Goal: Task Accomplishment & Management: Manage account settings

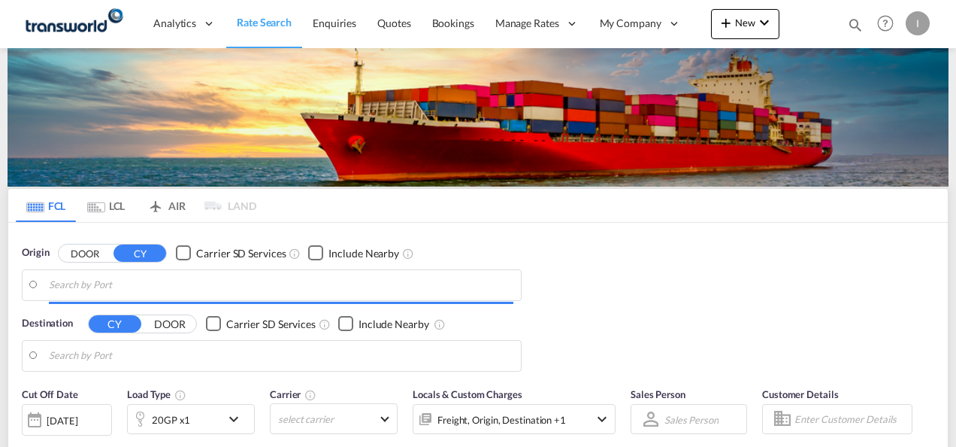
type input "Mundra, INMUN"
type input "[GEOGRAPHIC_DATA], [GEOGRAPHIC_DATA]"
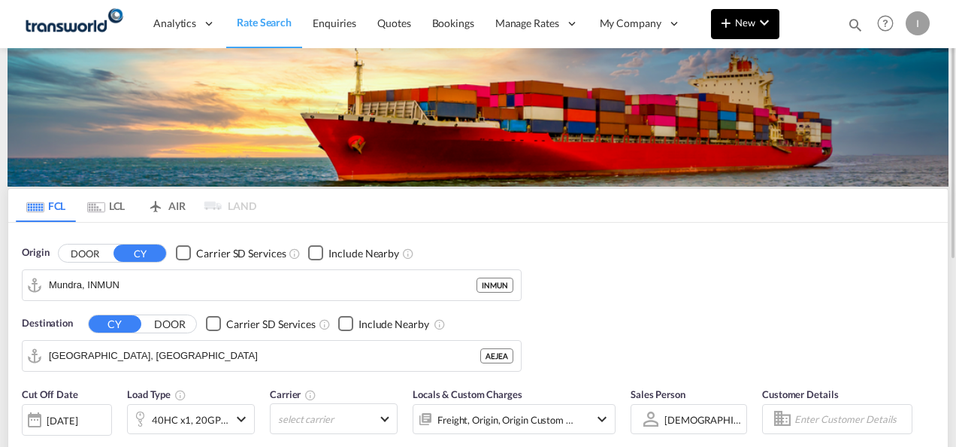
click at [731, 29] on md-icon "icon-plus 400-fg" at bounding box center [726, 23] width 18 height 18
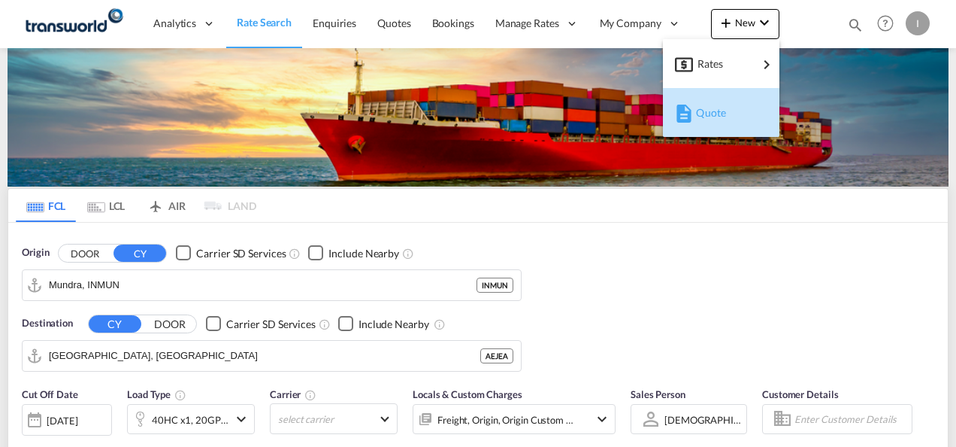
click at [712, 120] on span "Quote" at bounding box center [704, 113] width 17 height 30
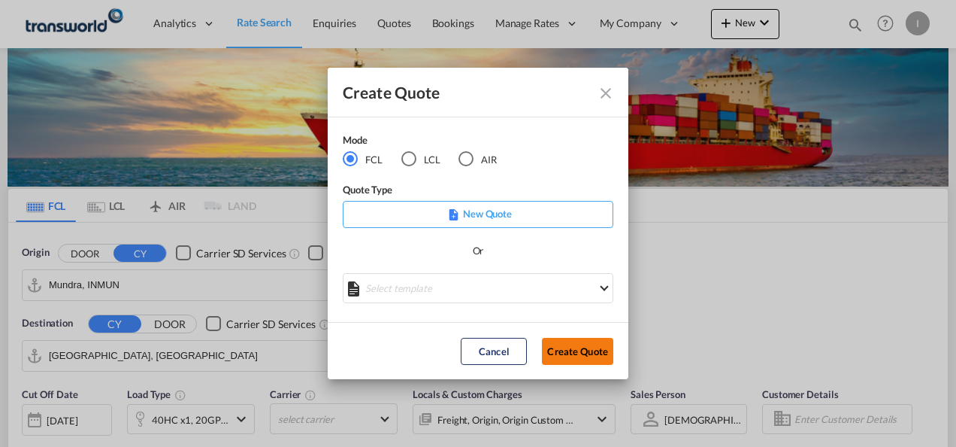
click at [589, 349] on button "Create Quote" at bounding box center [577, 351] width 71 height 27
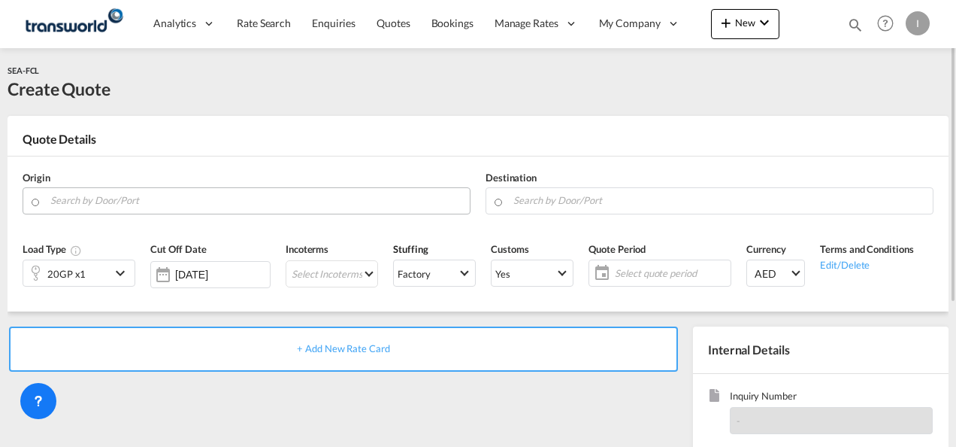
click at [301, 204] on input "Search by Door/Port" at bounding box center [256, 200] width 412 height 26
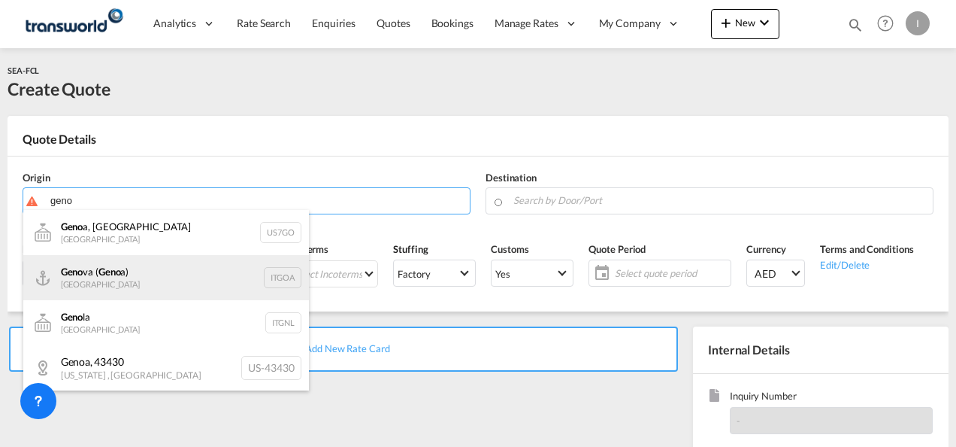
click at [247, 293] on div "Geno va ( Geno a) [GEOGRAPHIC_DATA] ITGOA" at bounding box center [166, 277] width 286 height 45
type input "[GEOGRAPHIC_DATA] ([GEOGRAPHIC_DATA]), [GEOGRAPHIC_DATA]"
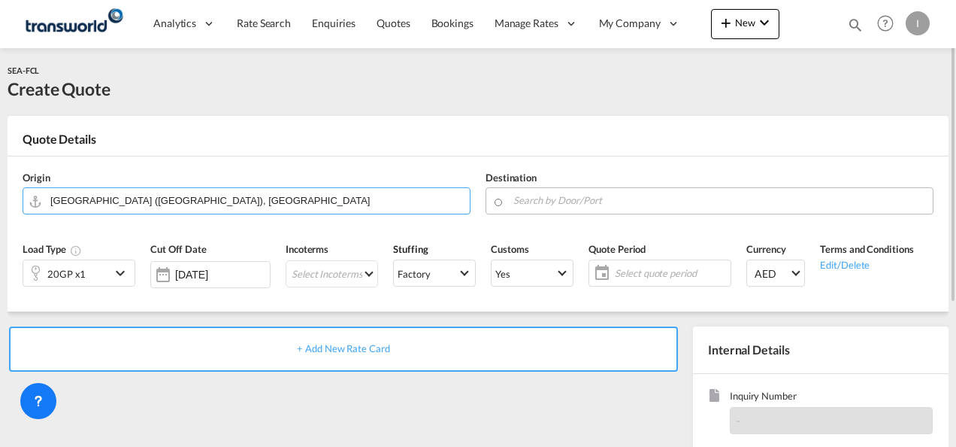
click at [522, 192] on input "Search by Door/Port" at bounding box center [719, 200] width 412 height 26
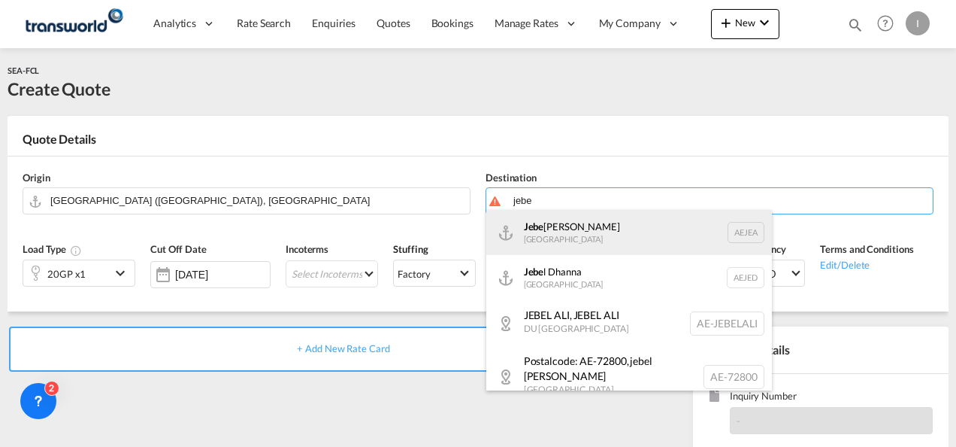
click at [634, 238] on div "Jebe l Ali [GEOGRAPHIC_DATA] [GEOGRAPHIC_DATA]" at bounding box center [629, 232] width 286 height 45
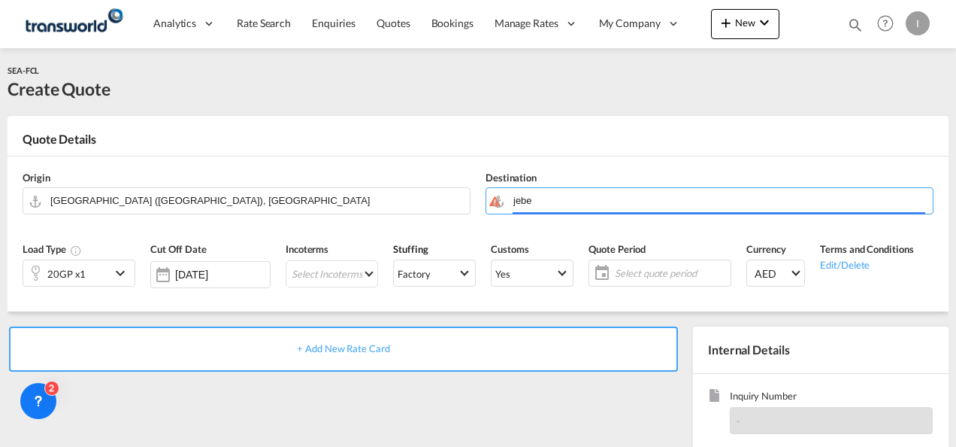
type input "[GEOGRAPHIC_DATA], [GEOGRAPHIC_DATA]"
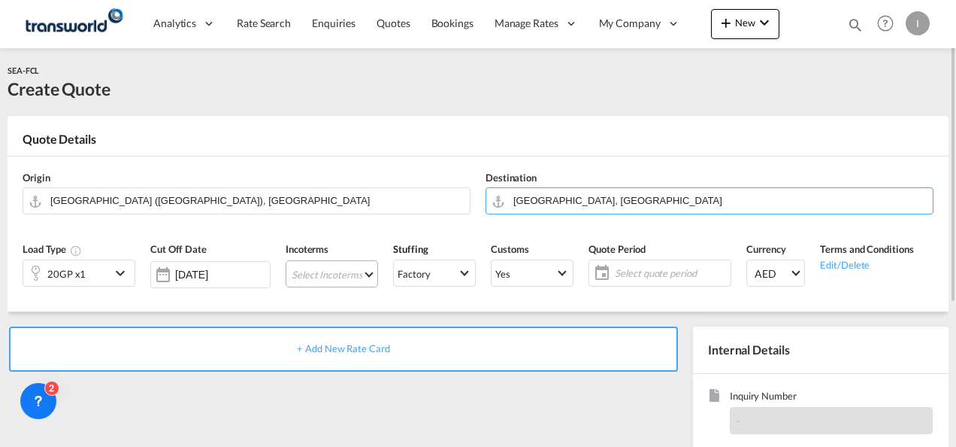
click at [328, 273] on md-select "Select Incoterms FOB - import Free on Board DDP - export Delivery Duty Paid DAP…" at bounding box center [332, 273] width 92 height 27
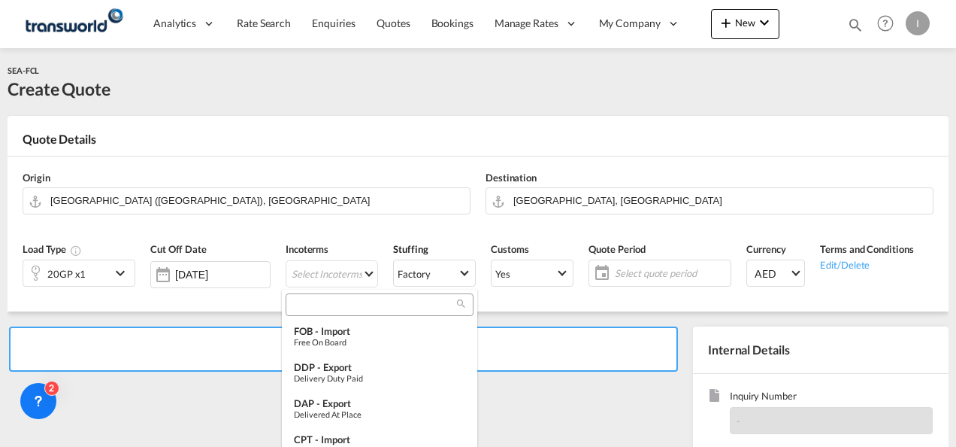
click at [341, 305] on input "search" at bounding box center [373, 305] width 167 height 14
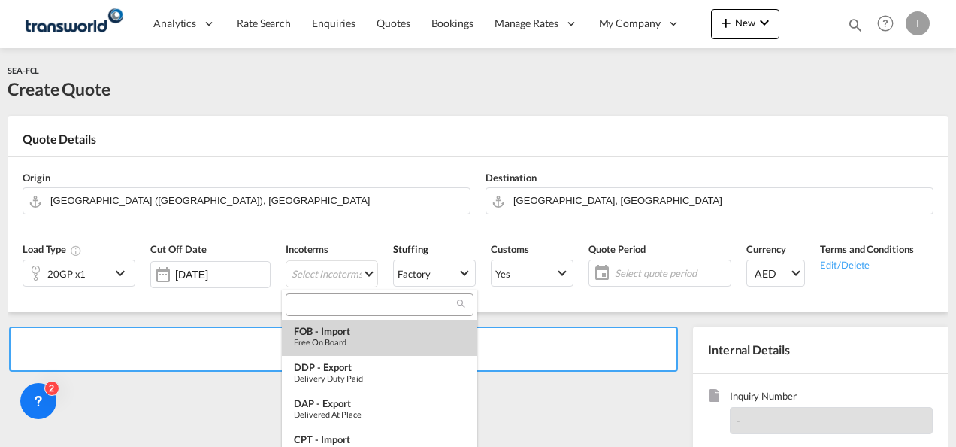
click at [343, 349] on md-option "FOB - import Free on Board" at bounding box center [379, 337] width 195 height 36
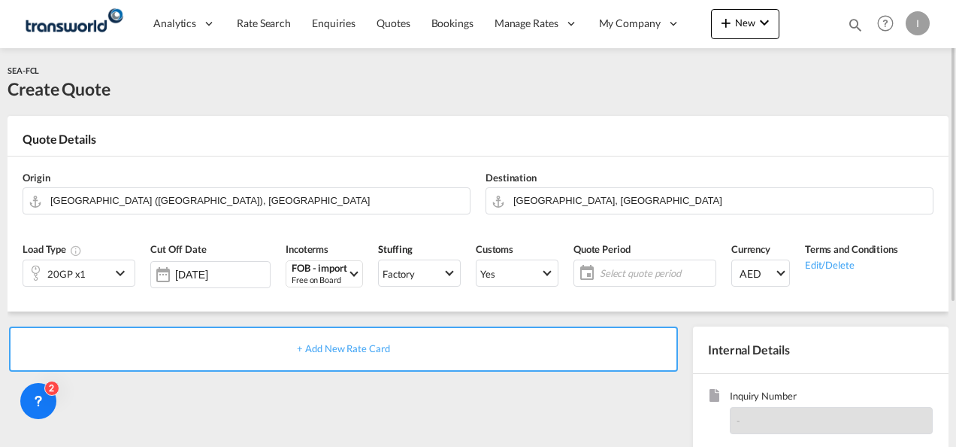
click at [632, 274] on span "Select quote period" at bounding box center [656, 273] width 112 height 14
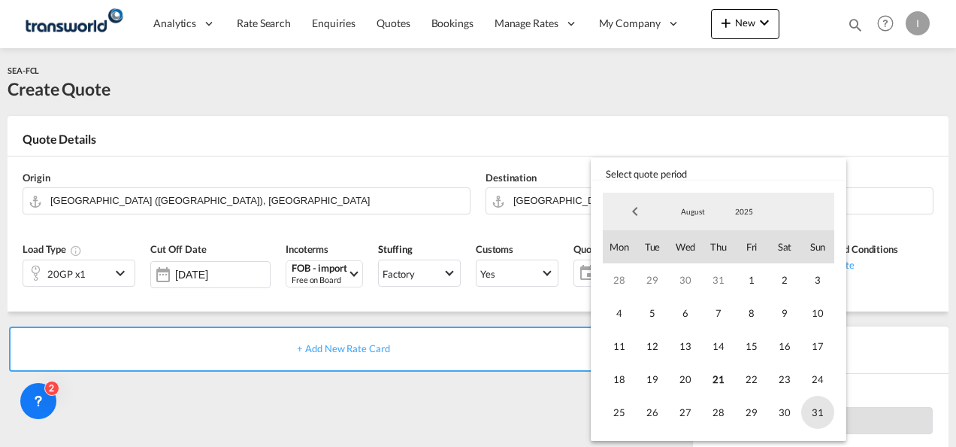
click at [810, 410] on span "31" at bounding box center [817, 411] width 33 height 33
click at [499, 413] on md-backdrop at bounding box center [478, 223] width 956 height 447
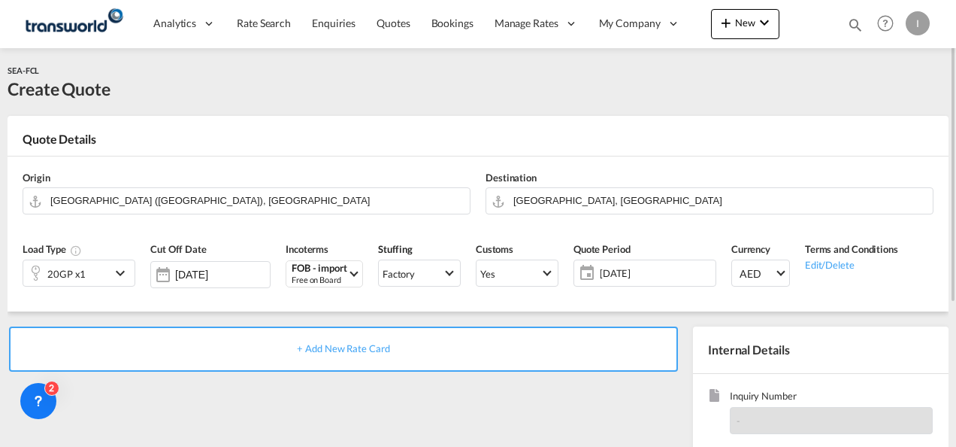
scroll to position [75, 0]
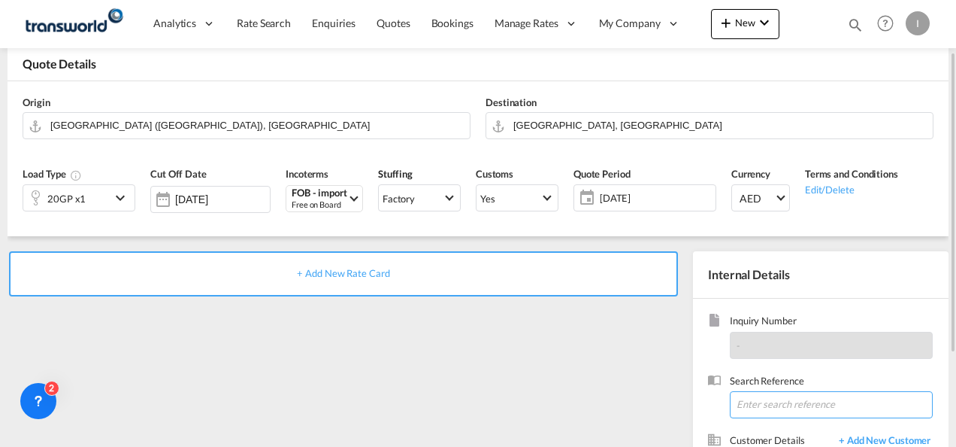
click at [752, 404] on input at bounding box center [831, 404] width 203 height 27
paste input "TWI 21569"
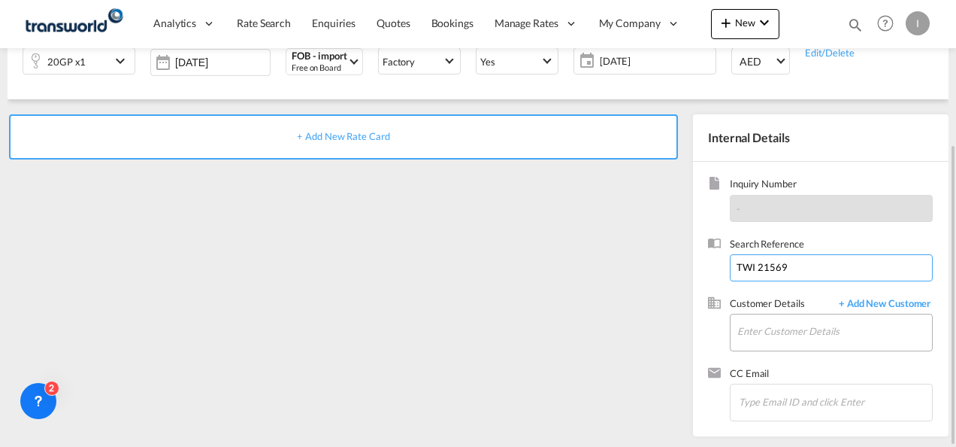
type input "TWI 21569"
click at [740, 332] on input "Enter Customer Details" at bounding box center [834, 331] width 195 height 34
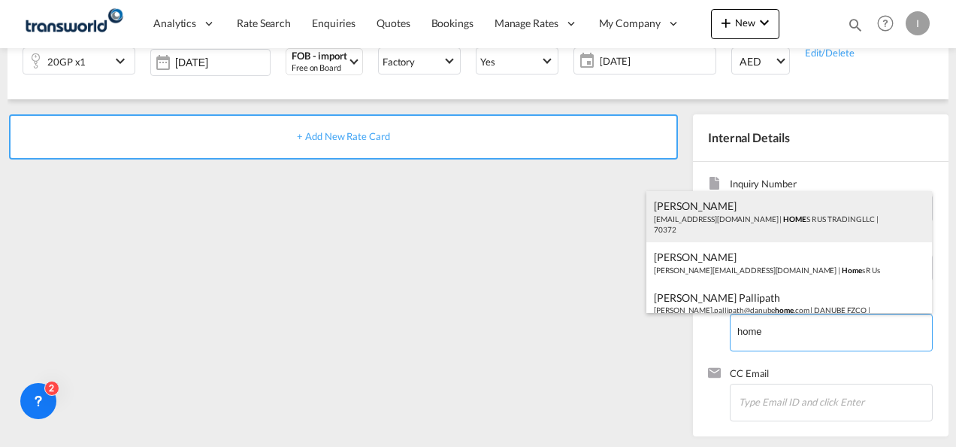
click at [731, 229] on div "Abhay S [EMAIL_ADDRESS][DOMAIN_NAME] | HOME S R US TRADING LLC | 70372" at bounding box center [789, 216] width 286 height 51
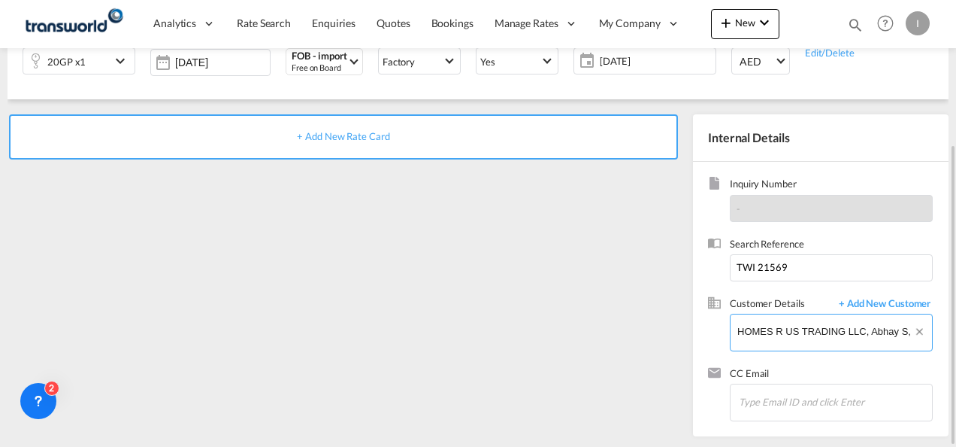
click at [790, 337] on input "HOMES R US TRADING LLC, Abhay S, [EMAIL_ADDRESS][DOMAIN_NAME]" at bounding box center [834, 331] width 195 height 34
click at [789, 333] on input "HOMES R US TRADING LLC, Abhay S, [EMAIL_ADDRESS][DOMAIN_NAME]" at bounding box center [834, 331] width 195 height 34
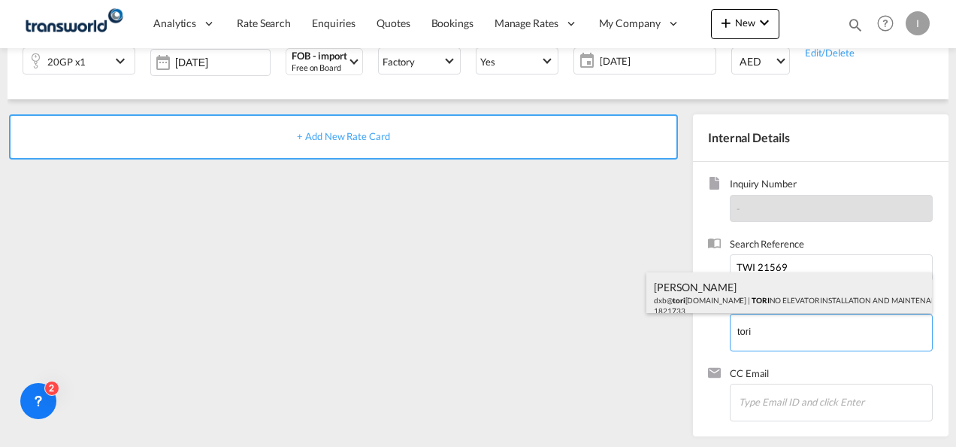
click at [798, 304] on div "Hind Hind dxb@ tori [DOMAIN_NAME] | TORI NO ELEVATOR INSTALLATION AND MAINTENAN…" at bounding box center [789, 297] width 286 height 51
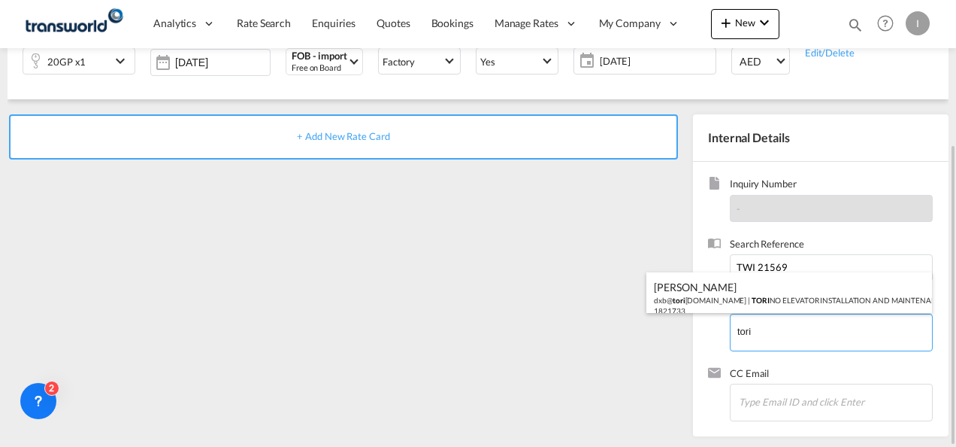
type input "TORINO ELEVATOR INSTALLATION AND MAINTENANCE - SOLE PROPRIETORSHIP L.L.C., [PER…"
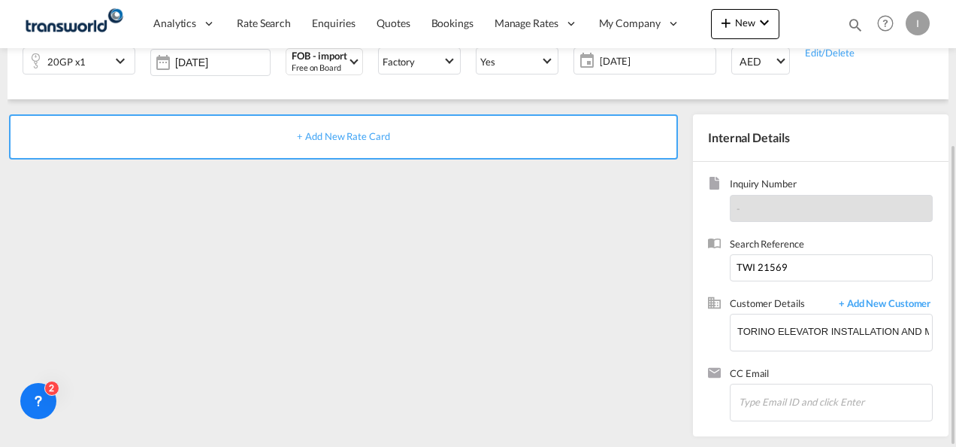
click at [316, 137] on span "+ Add New Rate Card" at bounding box center [343, 136] width 92 height 12
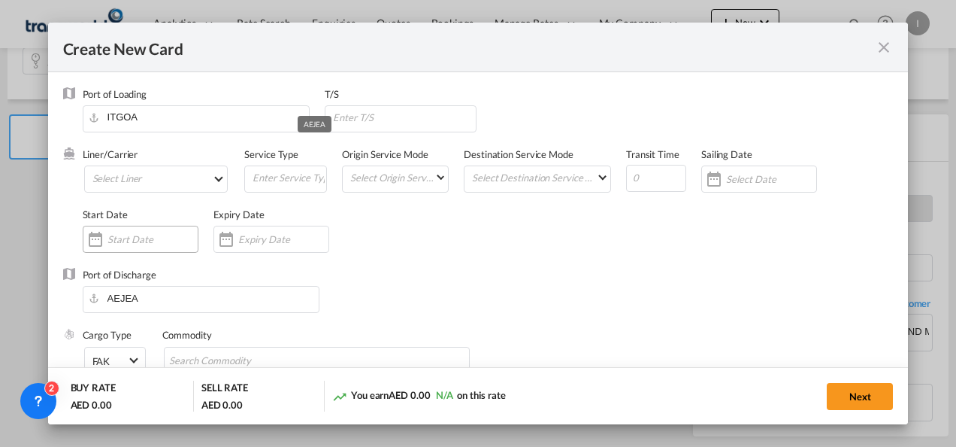
type input "Basic Ocean Freight"
select select "per equipment"
click at [115, 182] on md-select "Select Liner 2HM LOGISTICS D.O.O 2HM LOGISTICS D.O.O. / TDWC-CAPODISTRI 2HM LOG…" at bounding box center [156, 178] width 144 height 27
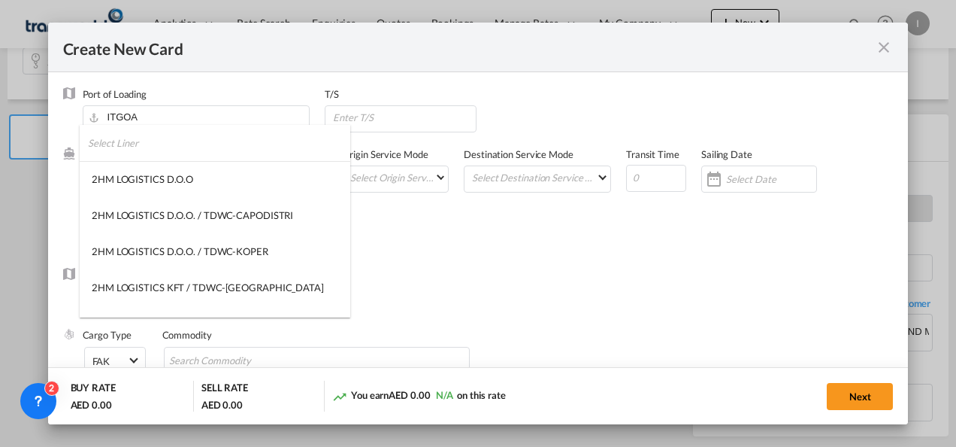
click at [122, 153] on input "search" at bounding box center [219, 143] width 262 height 36
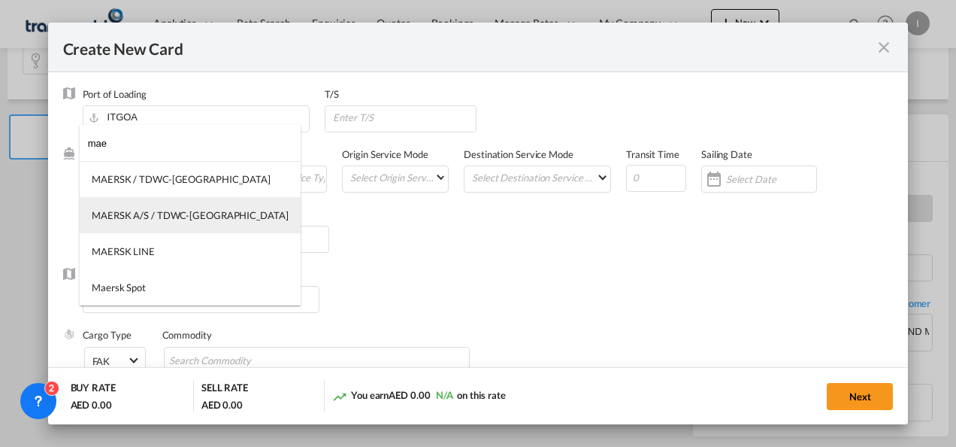
type input "mae"
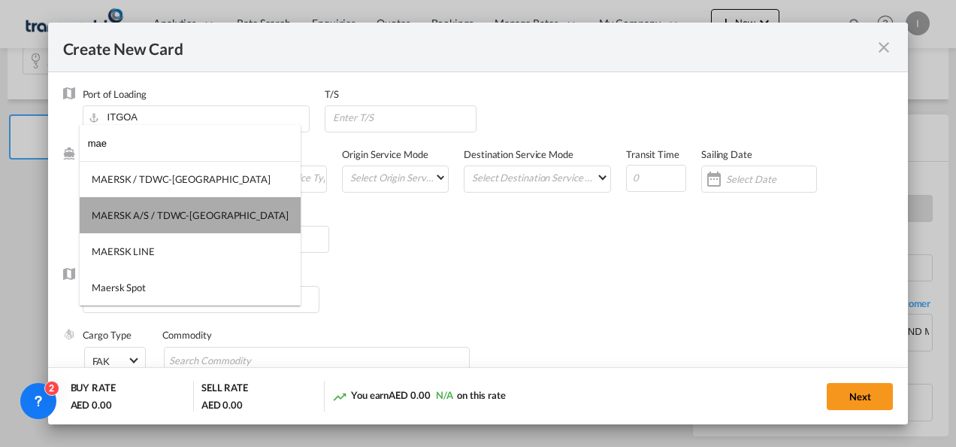
click at [210, 203] on md-option "MAERSK A/S / TDWC-[GEOGRAPHIC_DATA]" at bounding box center [190, 215] width 221 height 36
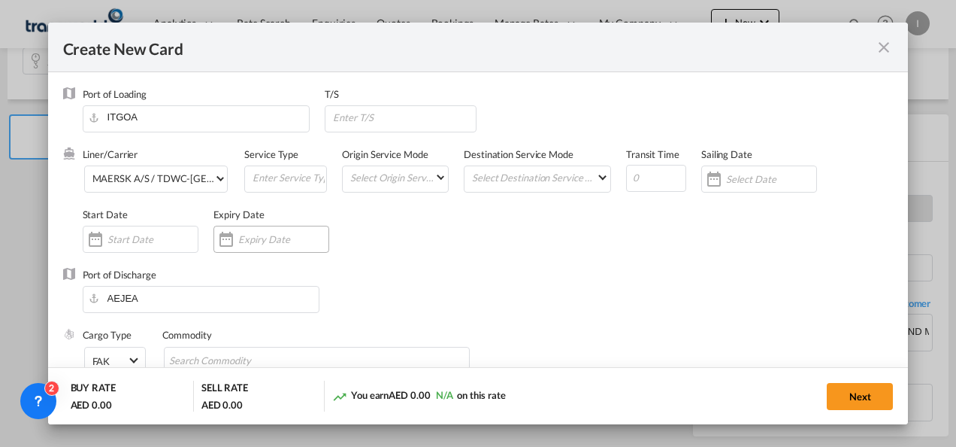
click at [265, 236] on input "Create New CardPort ..." at bounding box center [283, 239] width 90 height 12
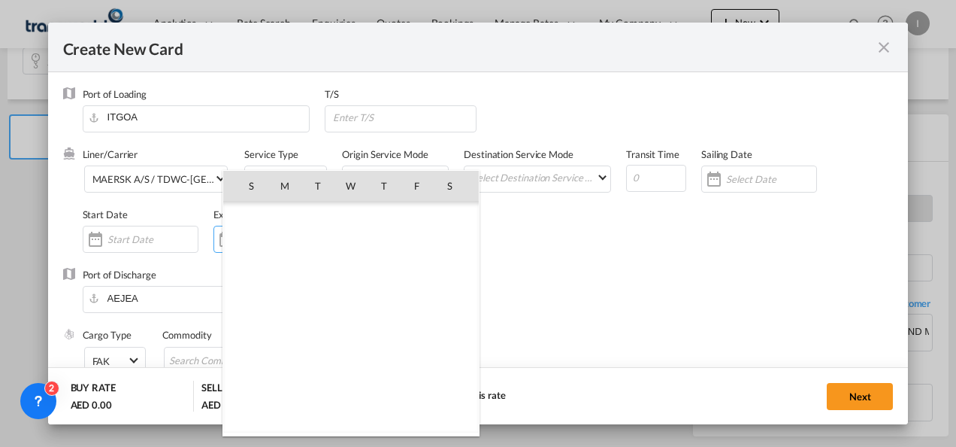
scroll to position [348006, 0]
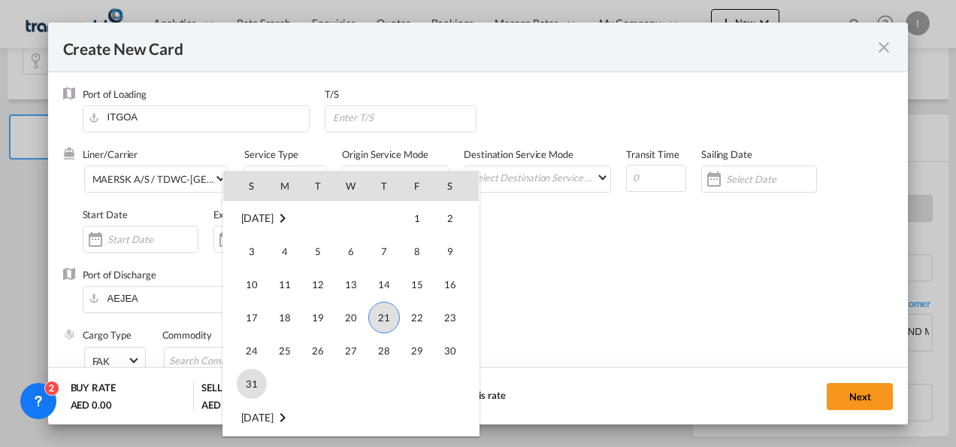
click at [257, 389] on span "31" at bounding box center [252, 383] width 30 height 30
type input "[DATE]"
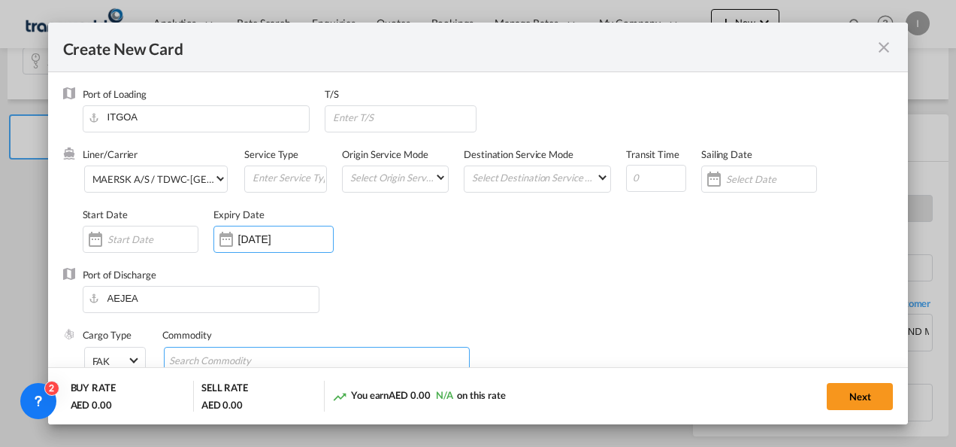
click at [236, 349] on input "Search Commodity" at bounding box center [238, 361] width 138 height 24
type input "General Cargo"
click at [706, 298] on div "Port of Discharge [GEOGRAPHIC_DATA]" at bounding box center [478, 298] width 831 height 60
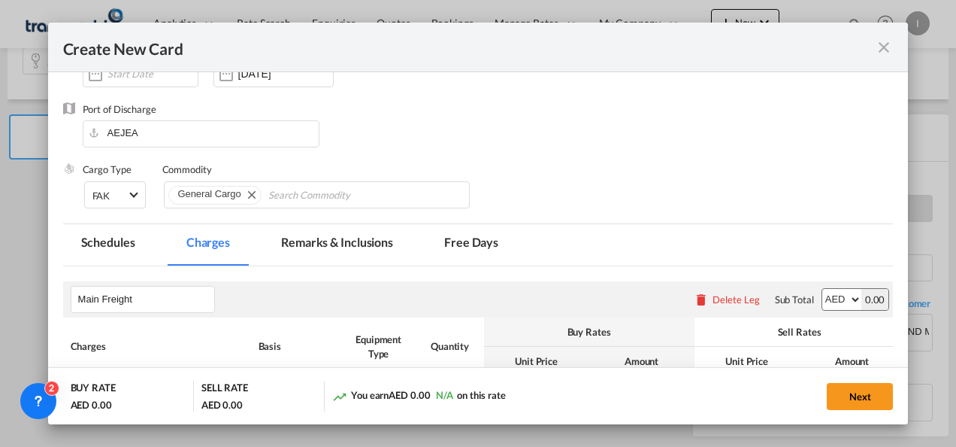
scroll to position [356, 0]
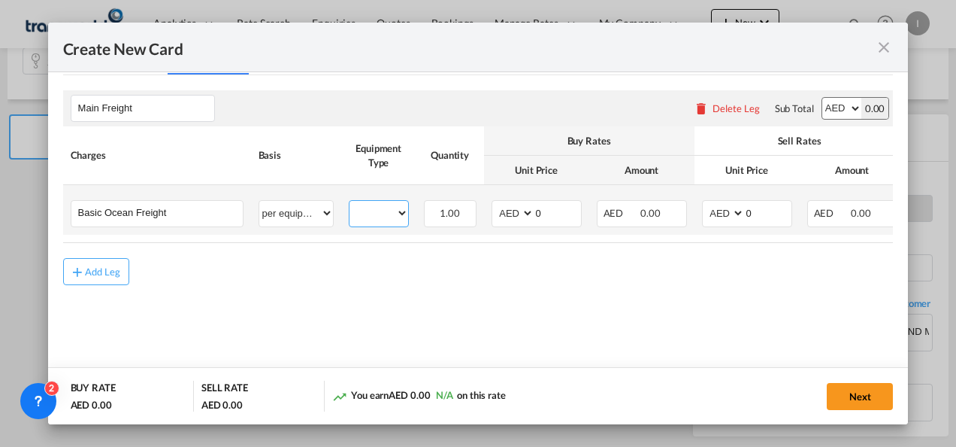
click at [368, 219] on select "20GP" at bounding box center [379, 213] width 59 height 20
select select "20GP"
click at [350, 203] on select "20GP" at bounding box center [379, 213] width 59 height 20
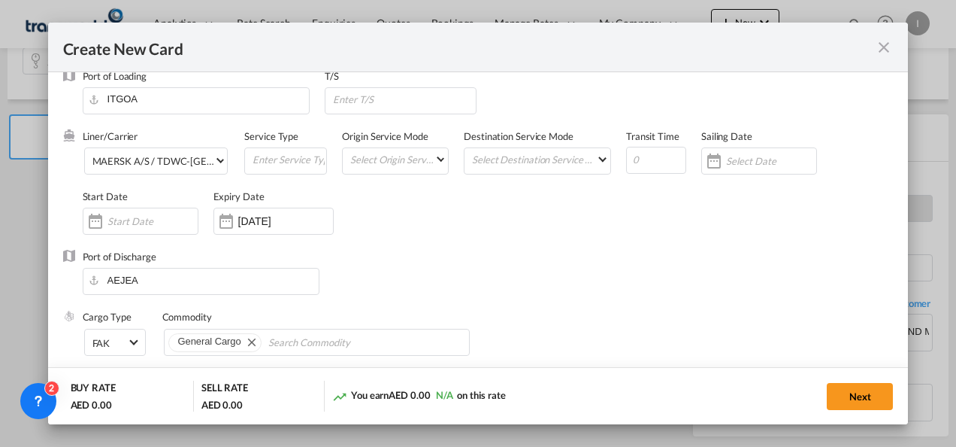
scroll to position [0, 0]
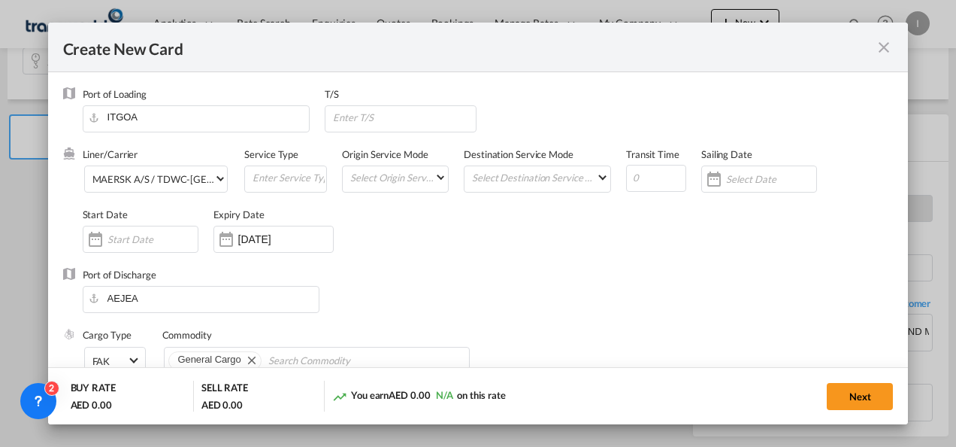
click at [883, 41] on md-icon "icon-close fg-AAA8AD m-0 pointer" at bounding box center [884, 47] width 18 height 18
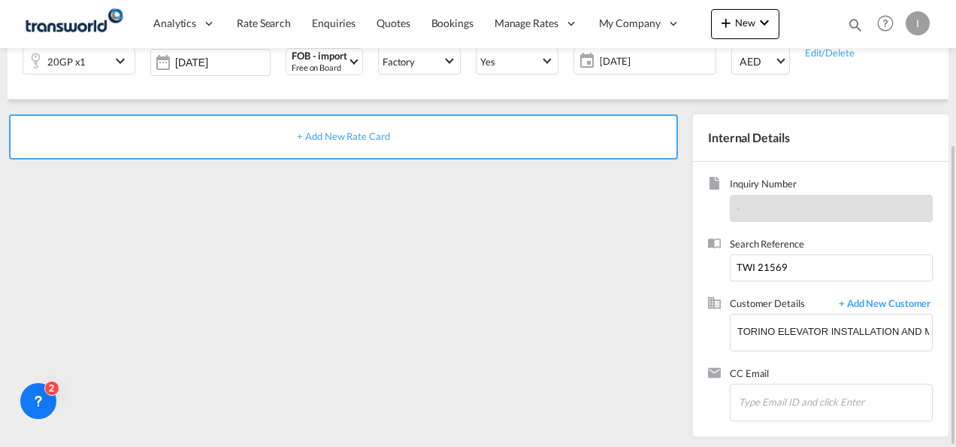
scroll to position [62, 0]
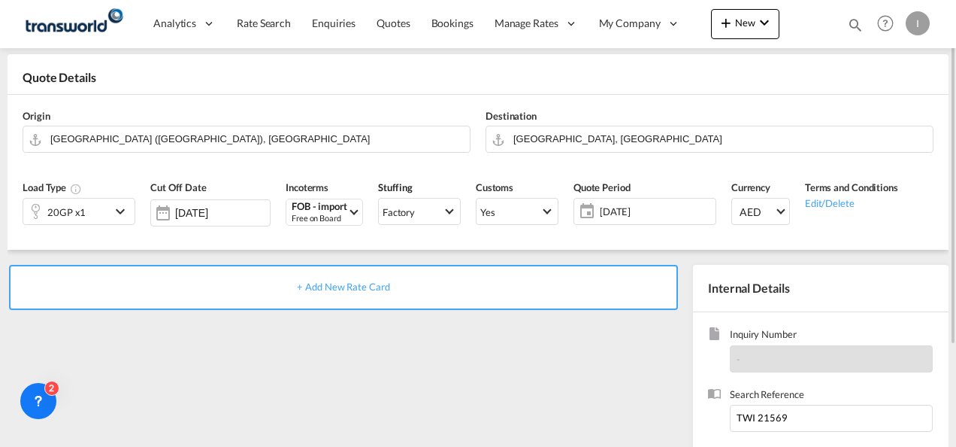
click at [126, 216] on md-icon "icon-chevron-down" at bounding box center [122, 211] width 23 height 18
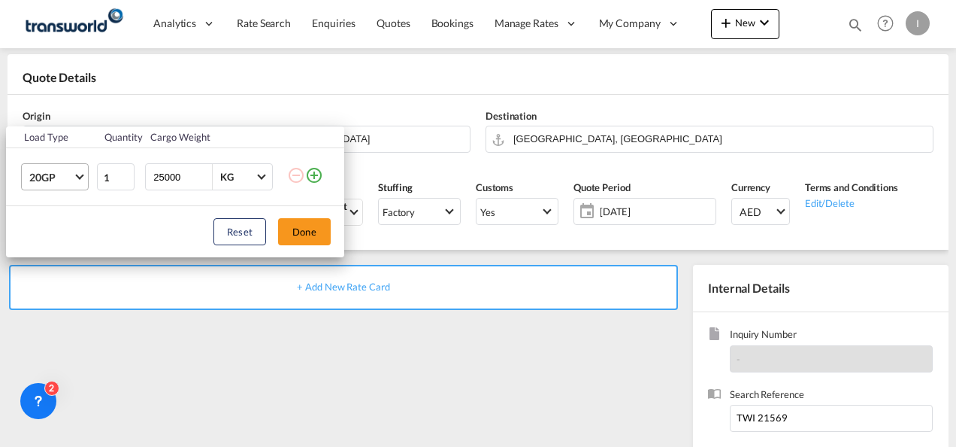
click at [84, 177] on md-select-value "20GP" at bounding box center [58, 177] width 60 height 26
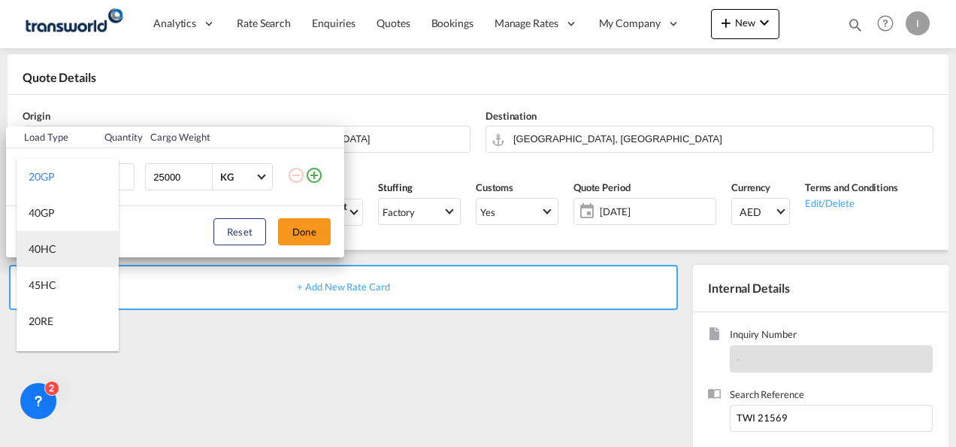
click at [62, 245] on md-option "40HC" at bounding box center [68, 249] width 102 height 36
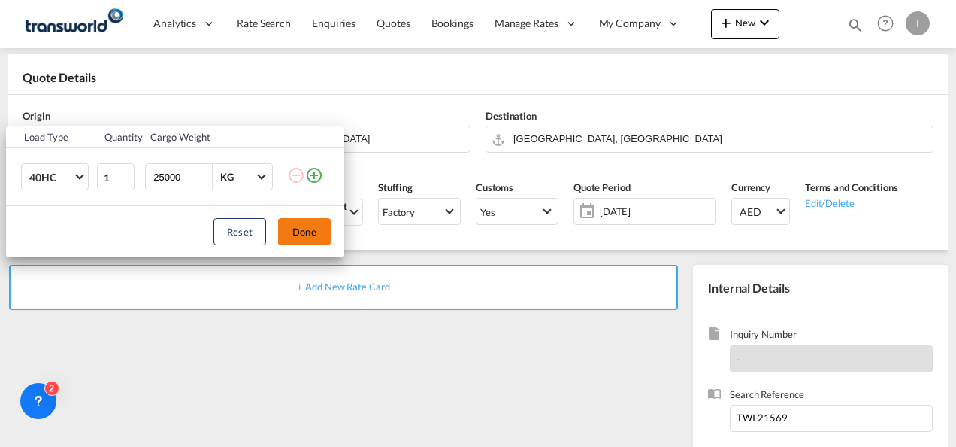
click at [323, 225] on button "Done" at bounding box center [304, 231] width 53 height 27
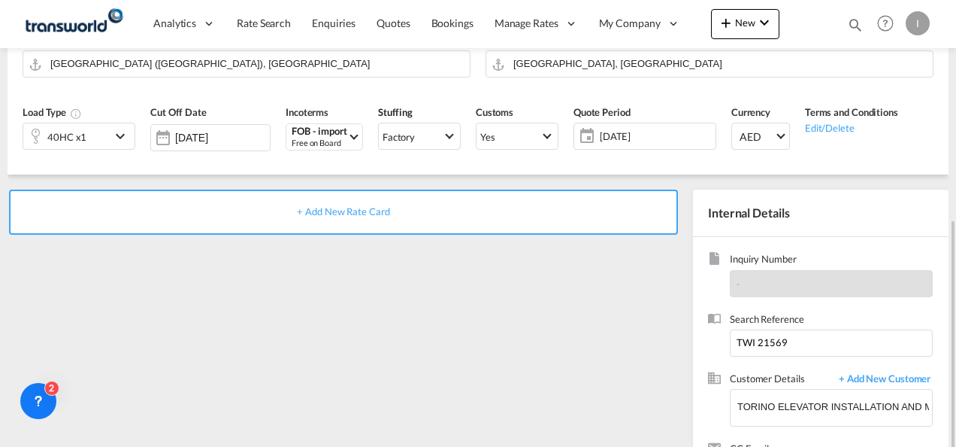
scroll to position [137, 0]
click at [353, 217] on div "+ Add New Rate Card" at bounding box center [343, 211] width 669 height 45
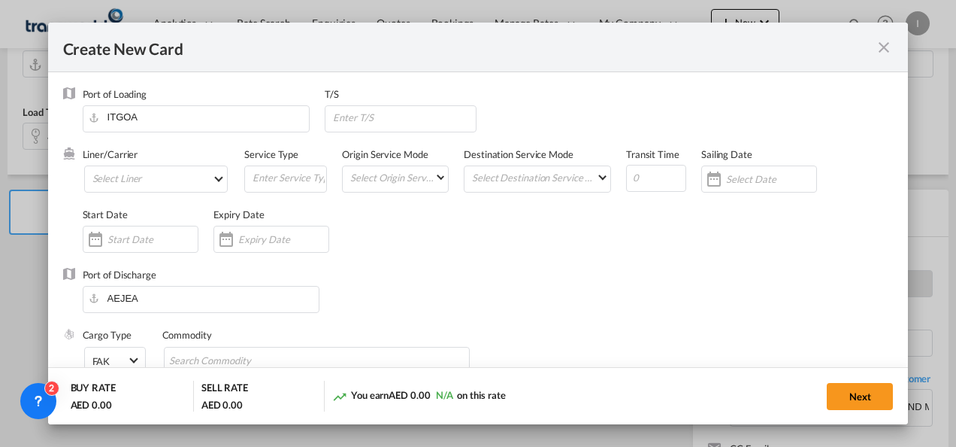
type input "Basic Ocean Freight"
select select "per equipment"
click at [157, 177] on md-select "Select Liner 2HM LOGISTICS D.O.O 2HM LOGISTICS D.O.O. / TDWC-CAPODISTRI 2HM LOG…" at bounding box center [156, 178] width 144 height 27
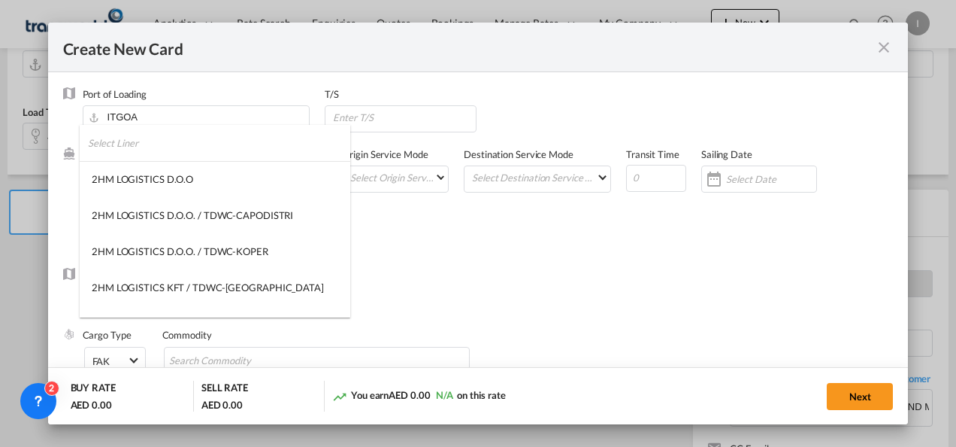
click at [189, 153] on input "search" at bounding box center [219, 143] width 262 height 36
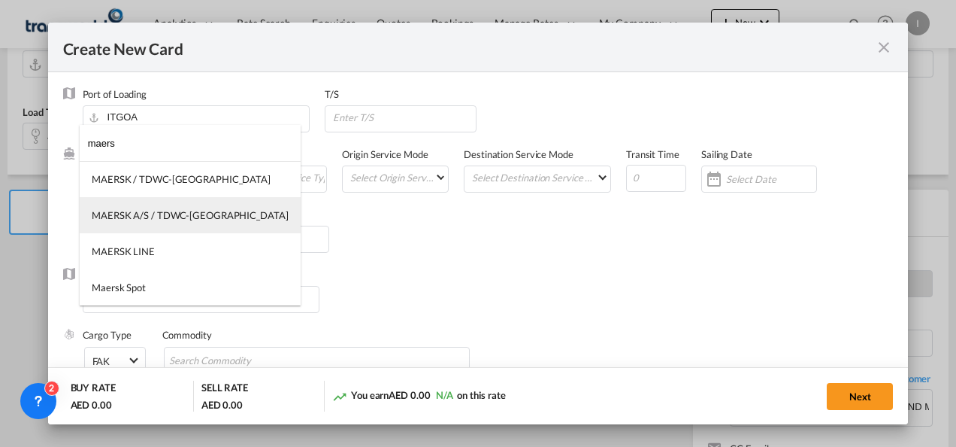
type input "maers"
click at [186, 219] on div "MAERSK A/S / TDWC-[GEOGRAPHIC_DATA]" at bounding box center [190, 215] width 197 height 14
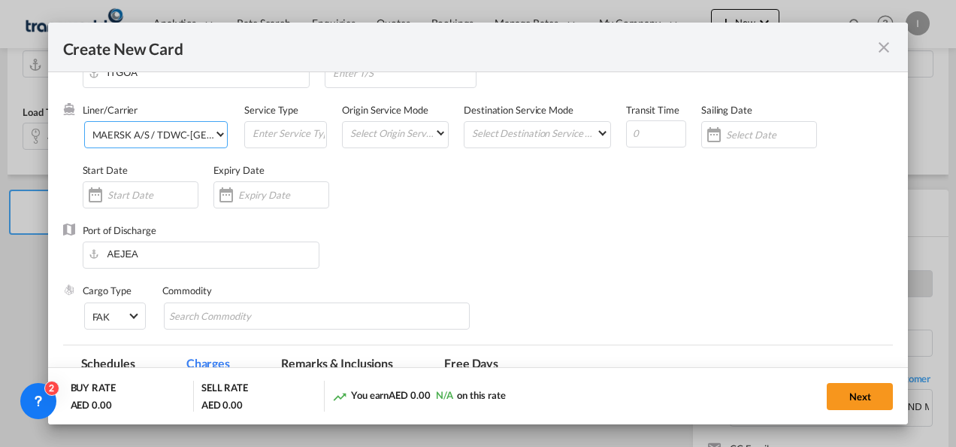
scroll to position [75, 0]
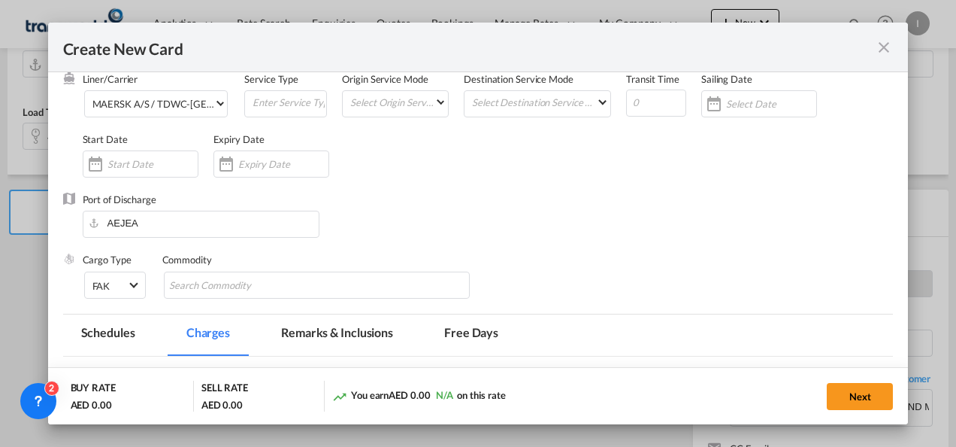
click at [354, 271] on div "Commodity" at bounding box center [324, 283] width 325 height 60
click at [350, 286] on md-chips-wrap "Chips container with autocompletion. Enter the text area, type text to search, …" at bounding box center [317, 284] width 307 height 27
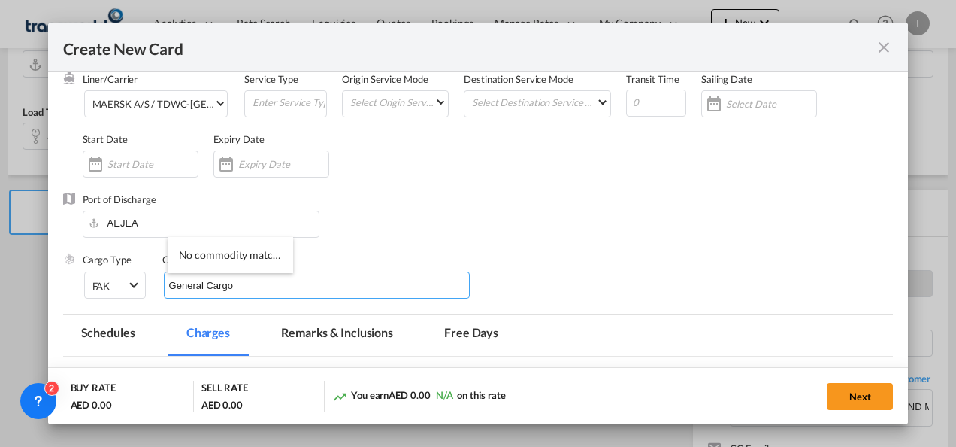
type input "General Cargo"
click at [548, 225] on div "Port of Discharge [GEOGRAPHIC_DATA]" at bounding box center [478, 222] width 831 height 60
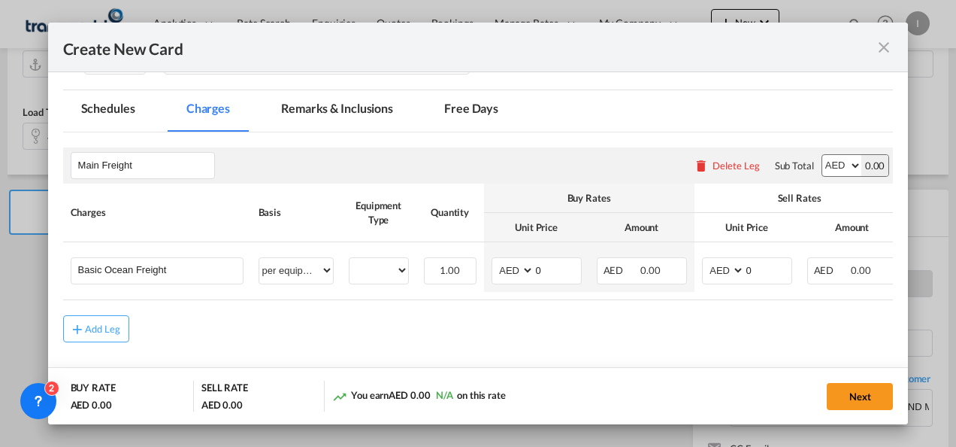
scroll to position [301, 0]
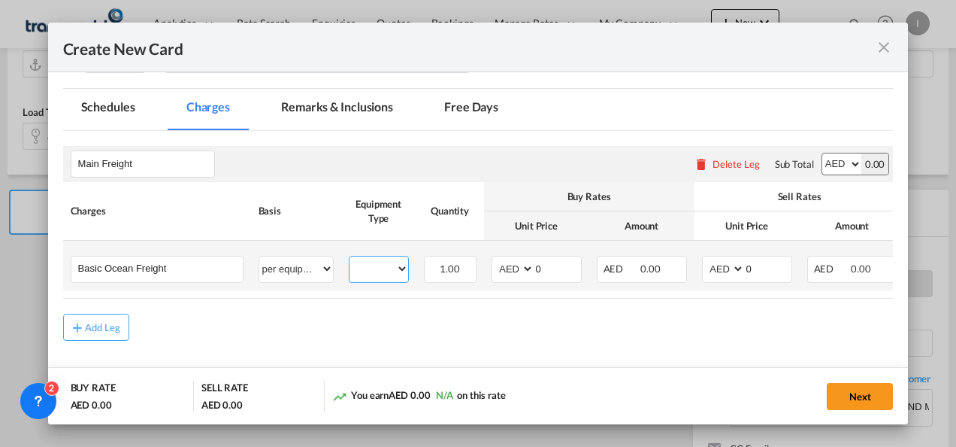
click at [380, 266] on select "40HC" at bounding box center [379, 269] width 59 height 20
select select "40HC"
click at [350, 259] on select "40HC" at bounding box center [379, 269] width 59 height 20
click at [501, 272] on select "AED AFN ALL AMD ANG AOA ARS AUD AWG AZN BAM BBD BDT BGN BHD BIF BMD BND [PERSON…" at bounding box center [514, 269] width 39 height 20
select select "string:USD"
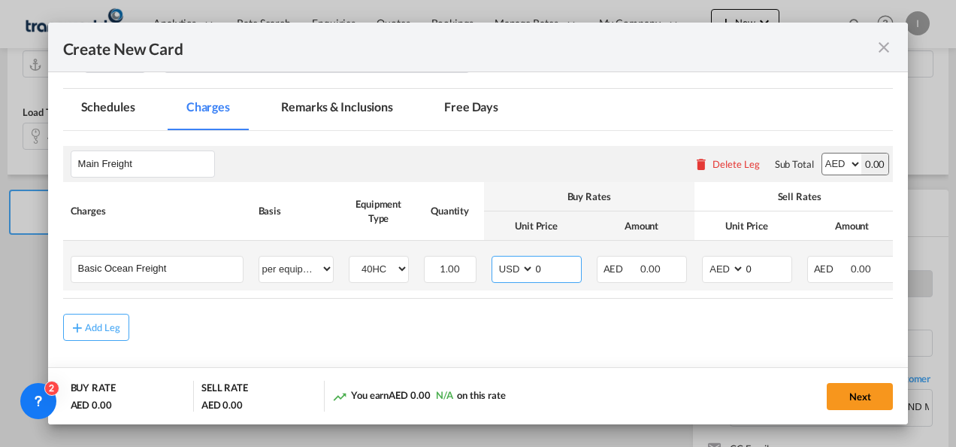
click at [495, 259] on select "AED AFN ALL AMD ANG AOA ARS AUD AWG AZN BAM BBD BDT BGN BHD BIF BMD BND [PERSON…" at bounding box center [514, 269] width 39 height 20
click at [552, 269] on input "0" at bounding box center [557, 267] width 47 height 23
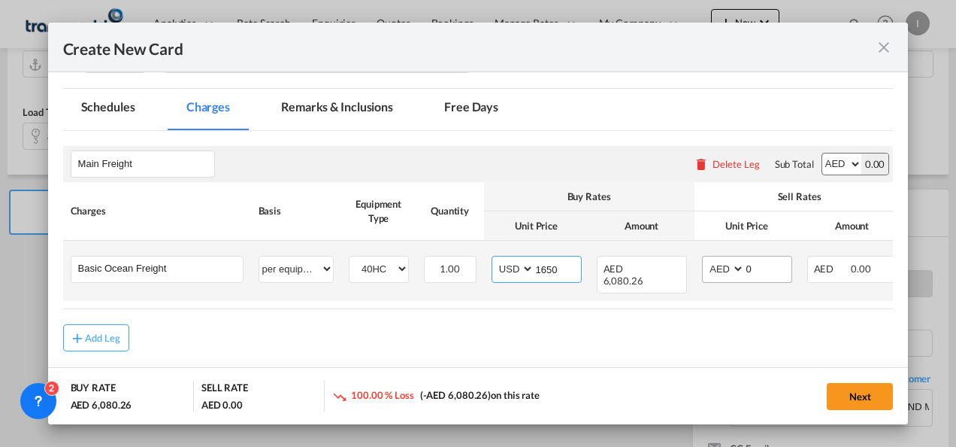
type input "1650"
click at [722, 261] on select "AED AFN ALL AMD ANG AOA ARS AUD AWG AZN BAM BBD BDT BGN BHD BIF BMD BND [PERSON…" at bounding box center [724, 269] width 39 height 20
select select "string:USD"
click at [705, 259] on select "AED AFN ALL AMD ANG AOA ARS AUD AWG AZN BAM BBD BDT BGN BHD BIF BMD BND [PERSON…" at bounding box center [724, 269] width 39 height 20
click at [764, 273] on input "0" at bounding box center [768, 267] width 47 height 23
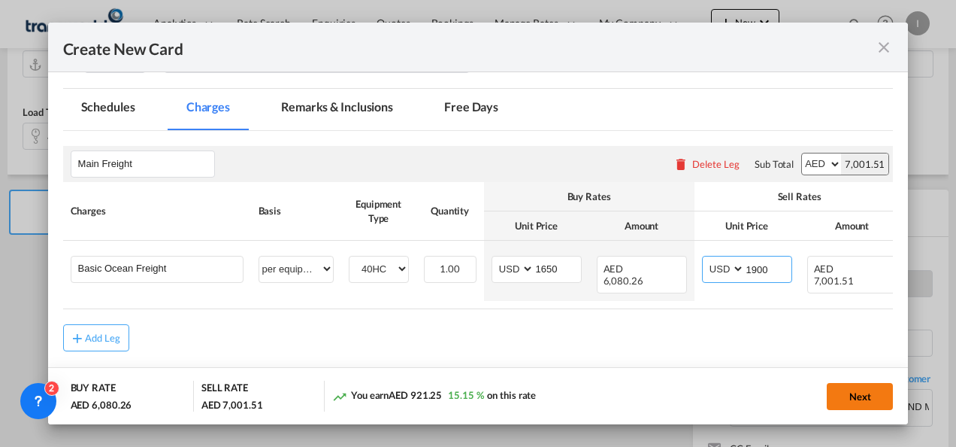
type input "1900"
click at [854, 398] on button "Next" at bounding box center [860, 396] width 66 height 27
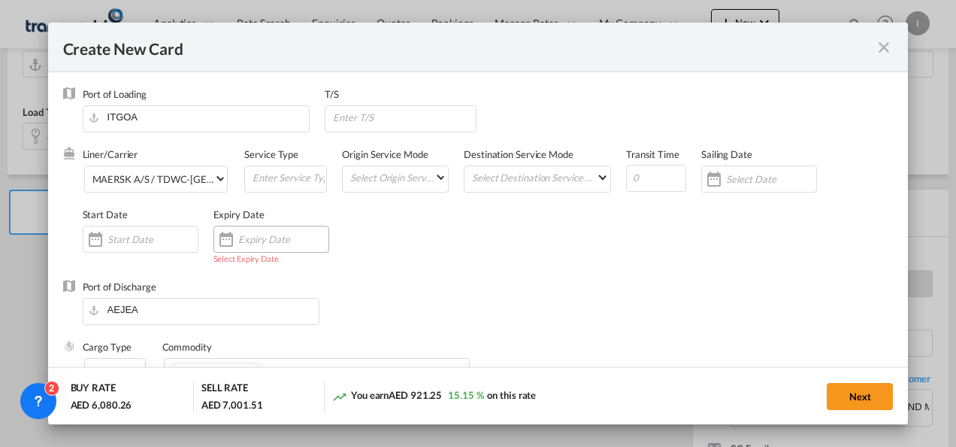
click at [276, 247] on div "Create New Card ..." at bounding box center [271, 239] width 116 height 27
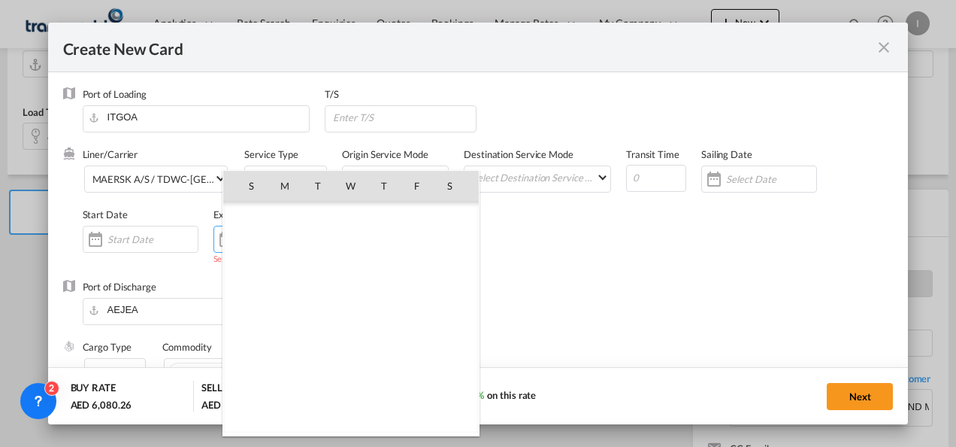
scroll to position [348006, 0]
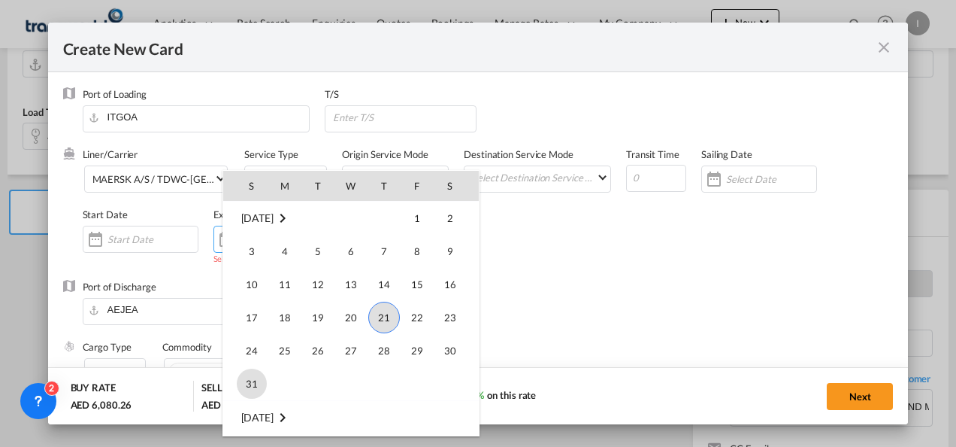
click at [244, 384] on span "31" at bounding box center [252, 383] width 30 height 30
type input "[DATE]"
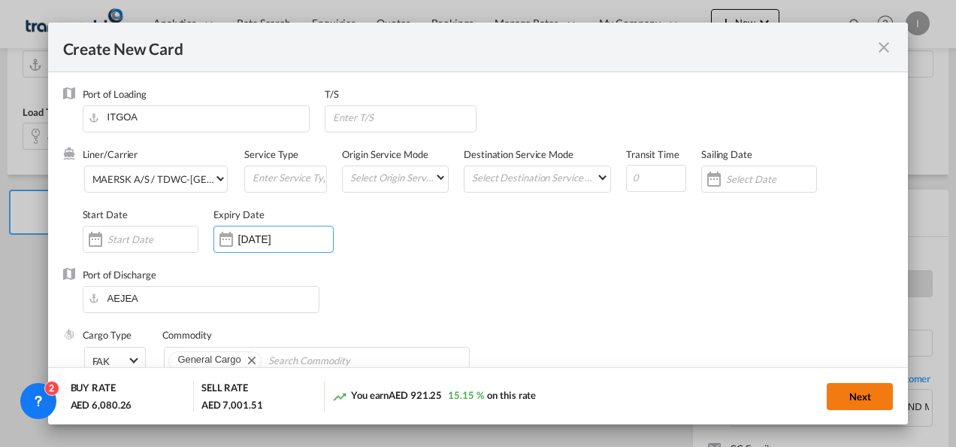
click at [842, 391] on button "Next" at bounding box center [860, 396] width 66 height 27
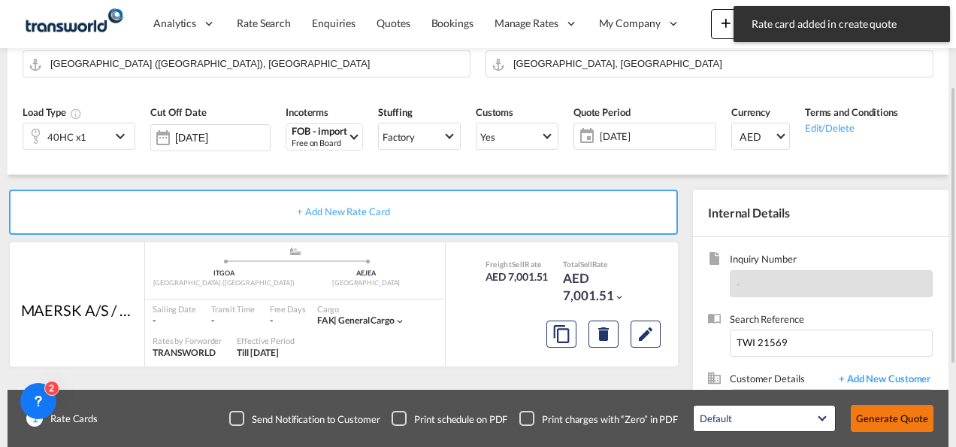
click at [910, 422] on button "Generate Quote" at bounding box center [892, 417] width 83 height 27
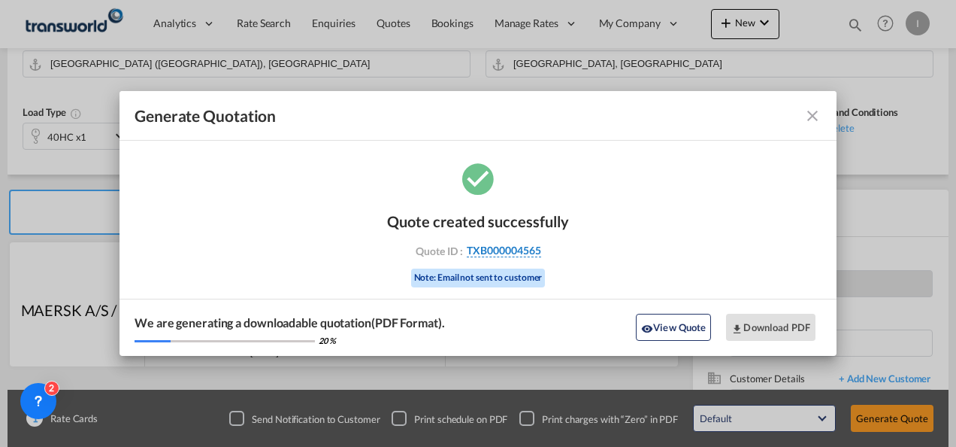
click at [483, 248] on span "TXB000004565" at bounding box center [504, 251] width 74 height 14
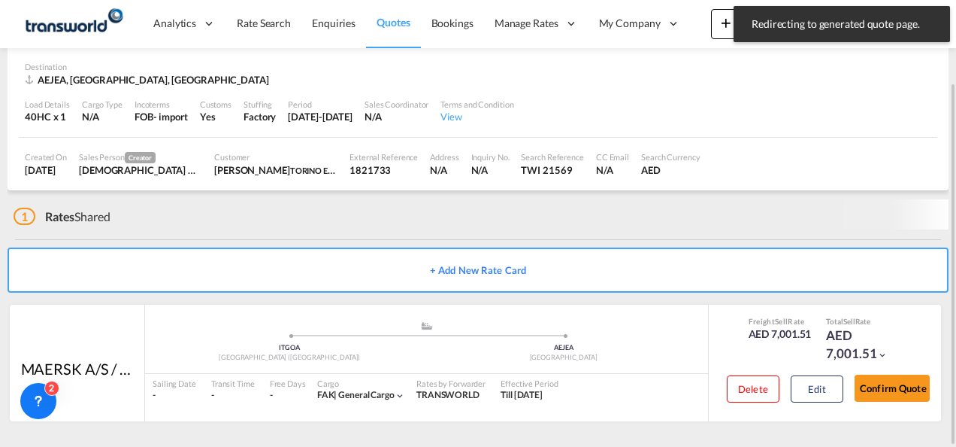
scroll to position [92, 0]
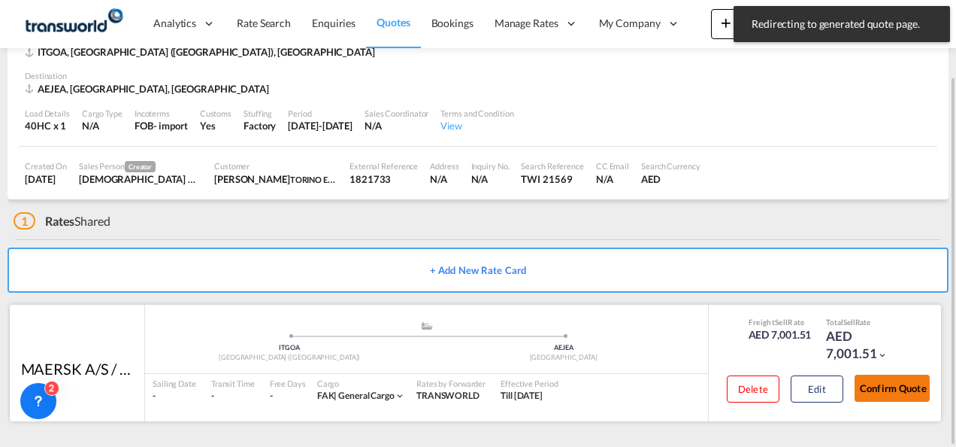
click at [892, 389] on button "Confirm Quote" at bounding box center [892, 387] width 75 height 27
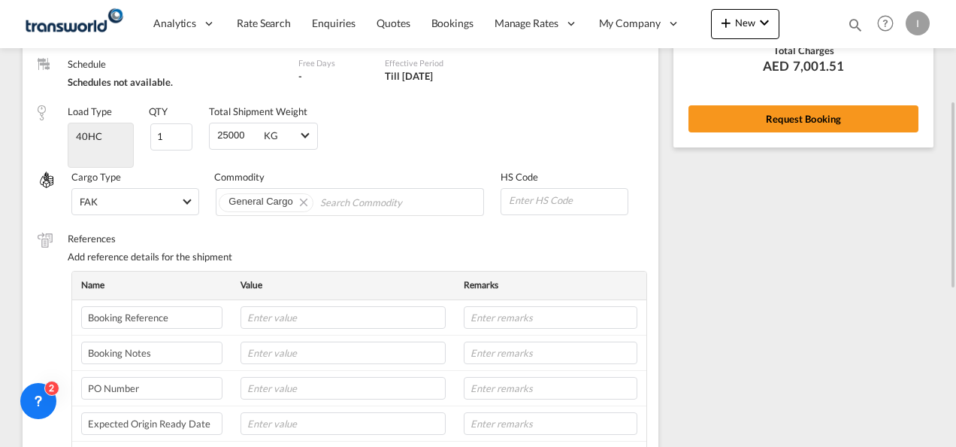
scroll to position [14, 0]
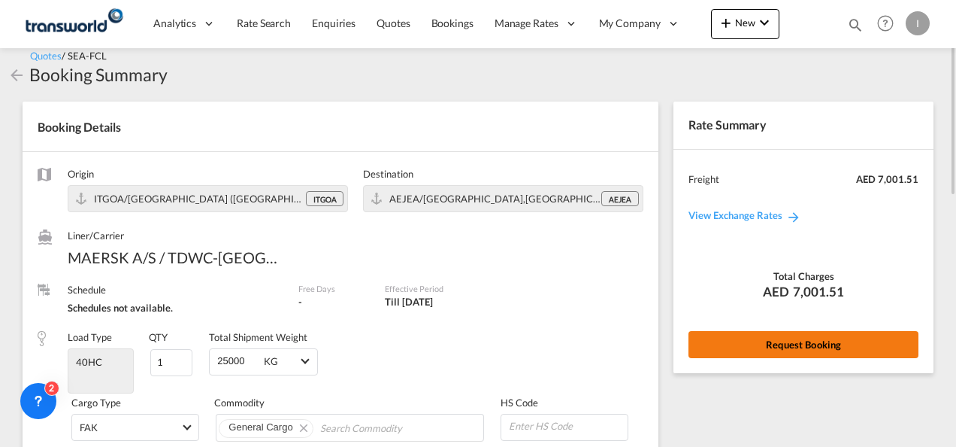
click at [717, 335] on button "Request Booking" at bounding box center [804, 344] width 230 height 27
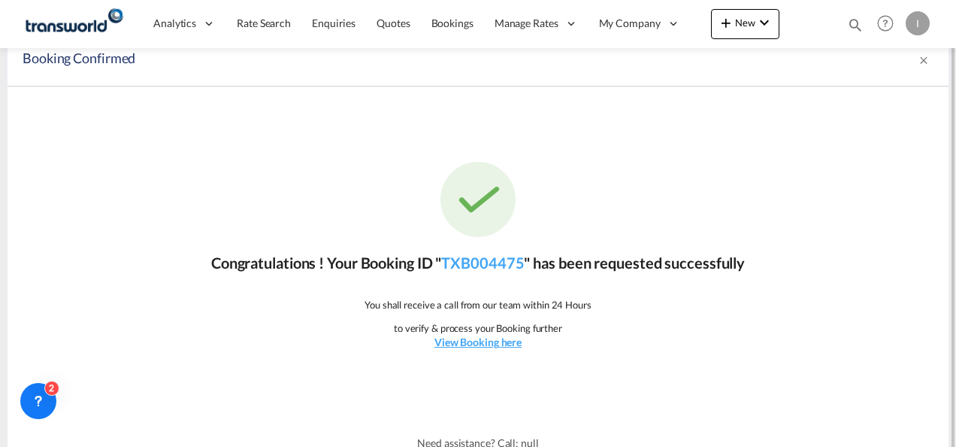
scroll to position [28, 0]
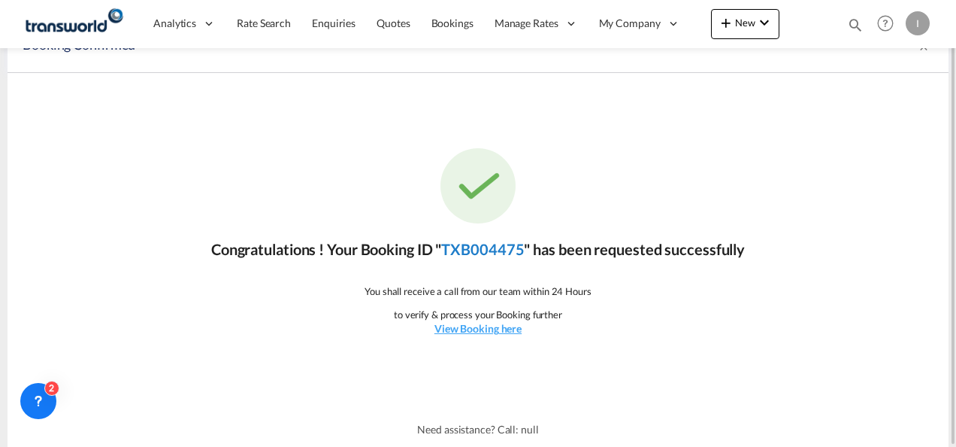
click at [477, 251] on link "TXB004475" at bounding box center [482, 249] width 83 height 18
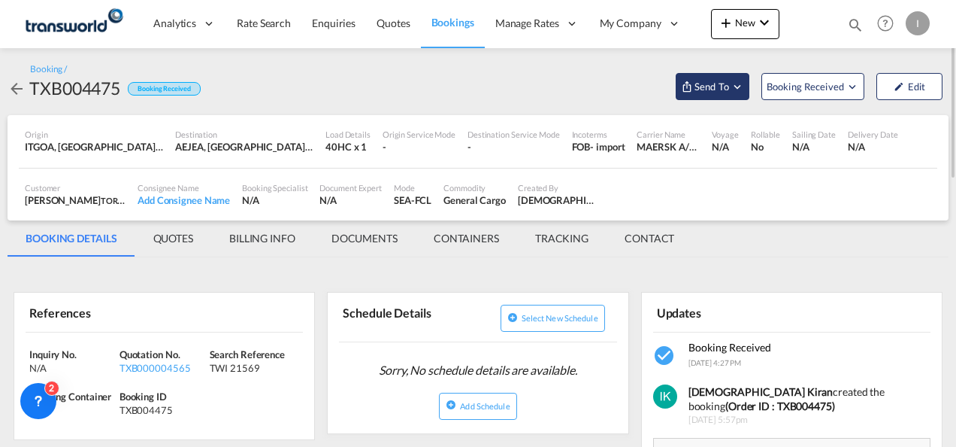
click at [707, 77] on button "Send To" at bounding box center [713, 86] width 74 height 27
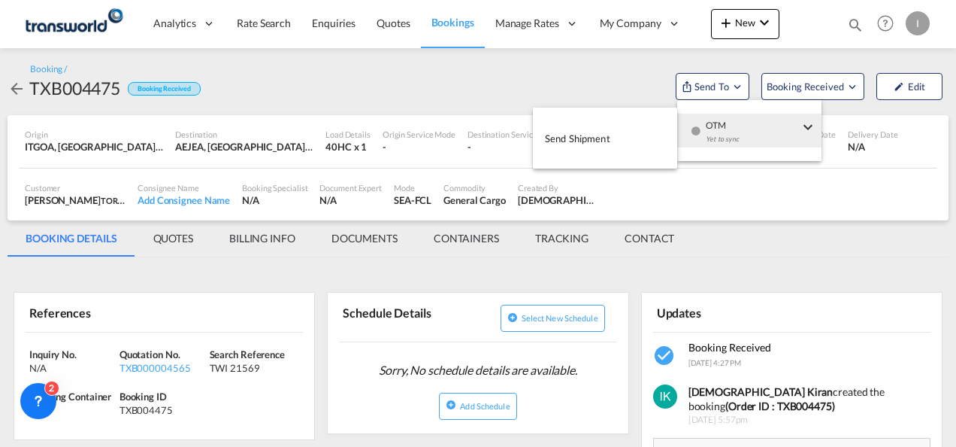
click at [706, 133] on div "Yet to sync" at bounding box center [752, 143] width 93 height 32
click at [567, 137] on span "Send Shipment" at bounding box center [577, 138] width 65 height 24
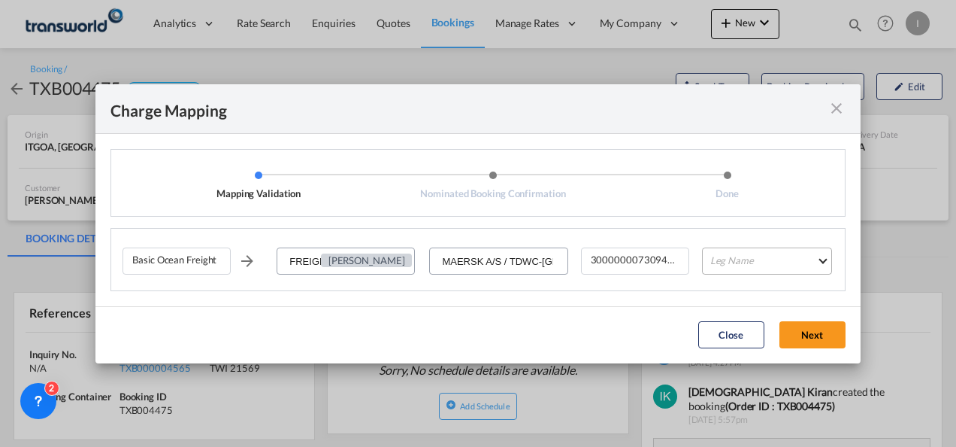
click at [764, 259] on md-select "Leg Name HANDLING ORIGIN VESSEL HANDLING DESTINATION OTHERS TL PICK UP CUSTOMS …" at bounding box center [767, 260] width 130 height 27
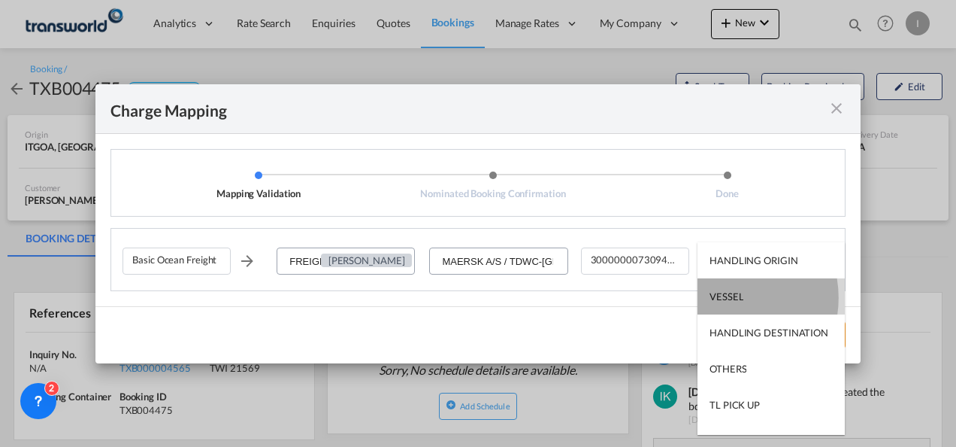
click at [723, 298] on div "VESSEL" at bounding box center [727, 296] width 34 height 14
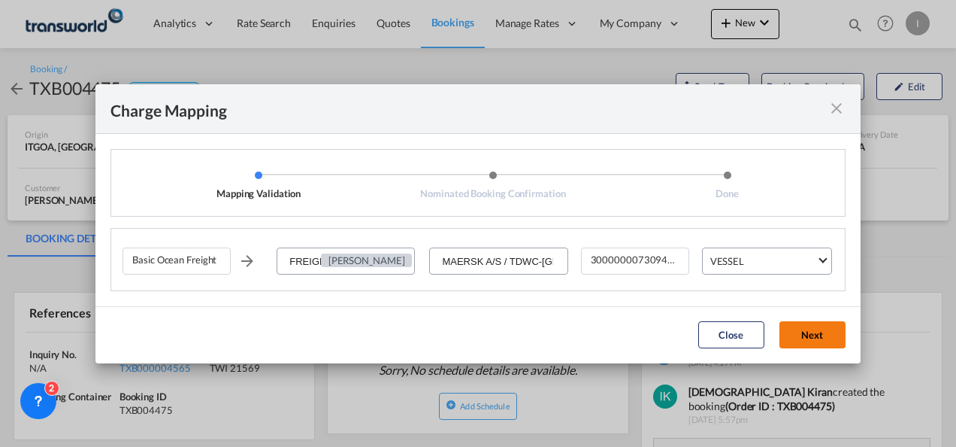
click at [842, 332] on button "Next" at bounding box center [813, 334] width 66 height 27
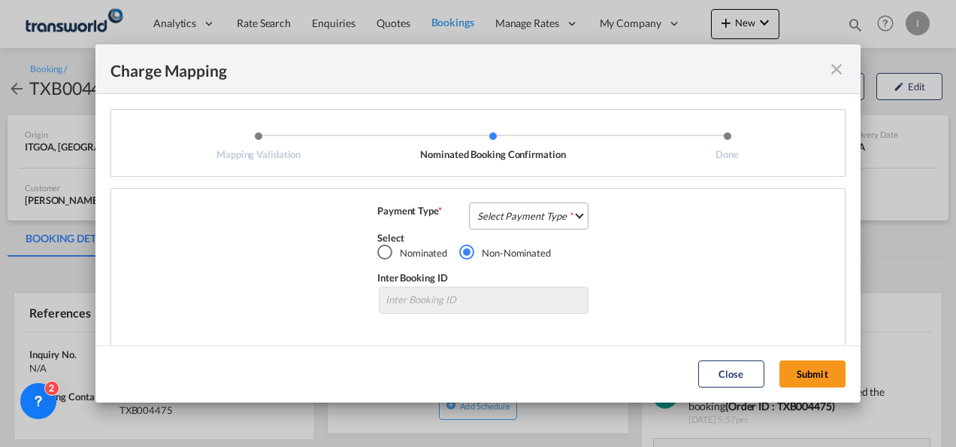
click at [532, 221] on md-select "Select Payment Type COLLECT PREPAID" at bounding box center [529, 215] width 120 height 27
click at [516, 229] on md-option "COLLECT" at bounding box center [527, 216] width 133 height 36
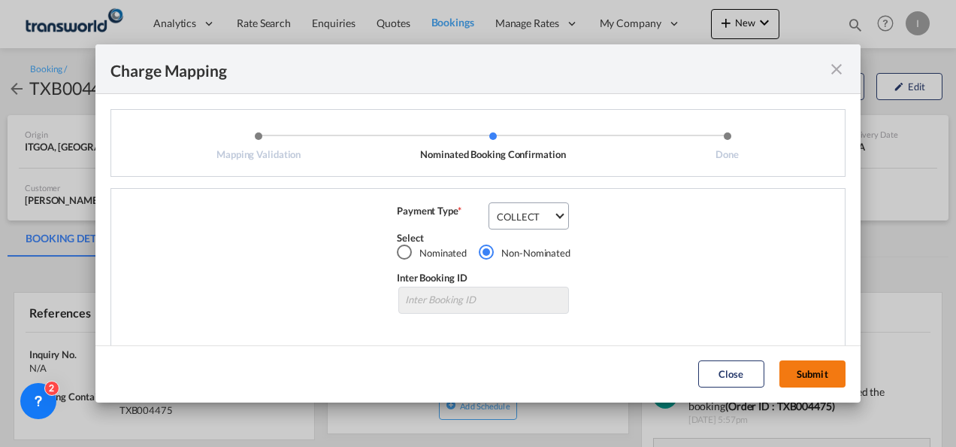
click at [794, 376] on button "Submit" at bounding box center [813, 373] width 66 height 27
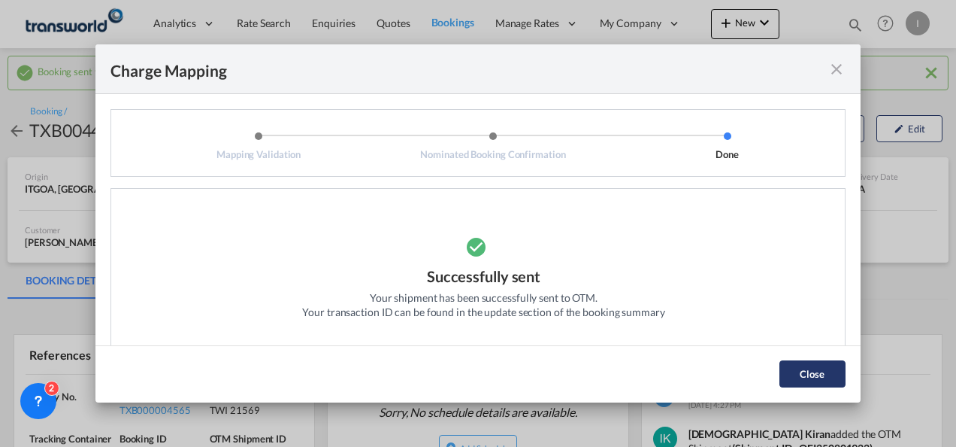
click at [822, 382] on button "Close" at bounding box center [813, 373] width 66 height 27
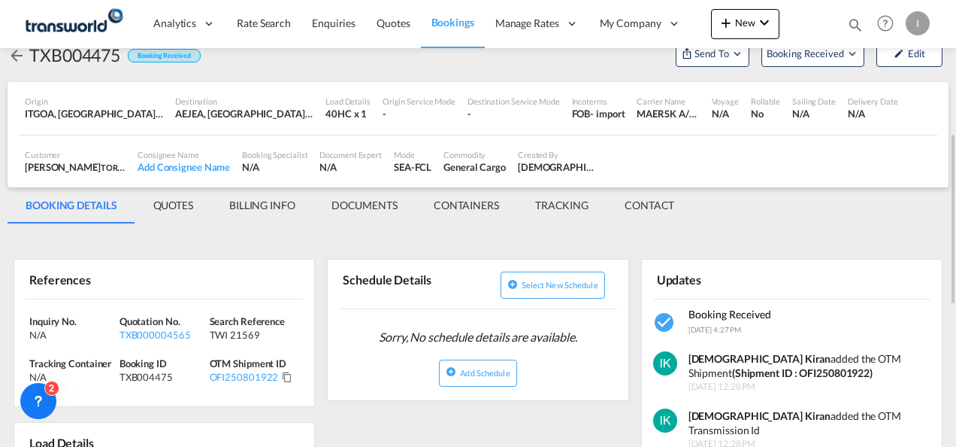
scroll to position [150, 0]
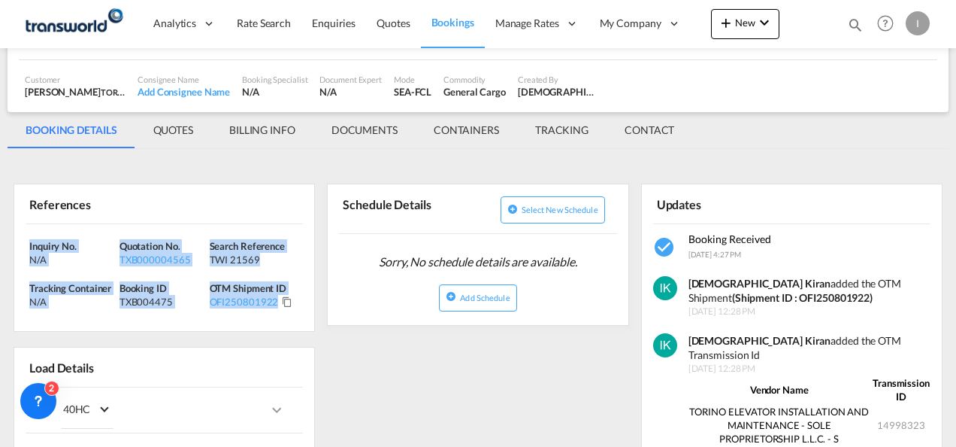
drag, startPoint x: 299, startPoint y: 304, endPoint x: -3, endPoint y: 232, distance: 310.7
click at [0, 232] on html "Analytics Reports Dashboard Rate Search Enquiries Quotes" at bounding box center [478, 223] width 956 height 447
drag, startPoint x: -3, startPoint y: 232, endPoint x: 43, endPoint y: 245, distance: 47.8
click at [43, 245] on span "Inquiry No." at bounding box center [52, 246] width 47 height 12
copy div "Inquiry No. N/A Quotation No. TXB000004565 Search Reference TWI 21569 Tracking …"
